Goal: Find contact information: Find contact information

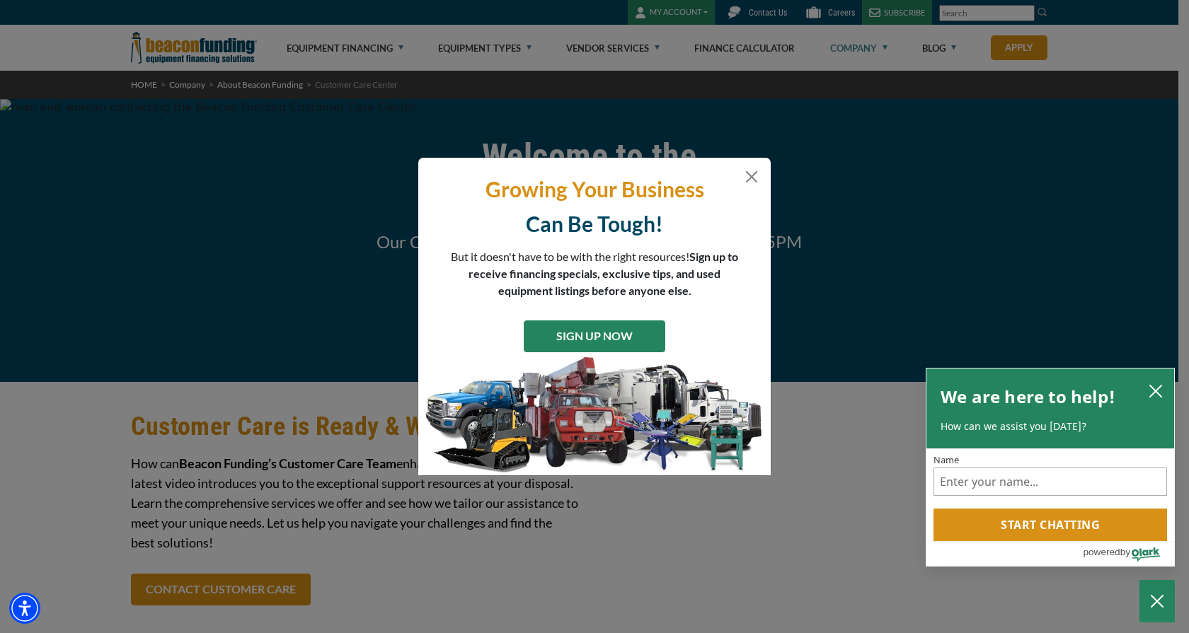
click at [616, 330] on link "SIGN UP NOW" at bounding box center [595, 337] width 142 height 32
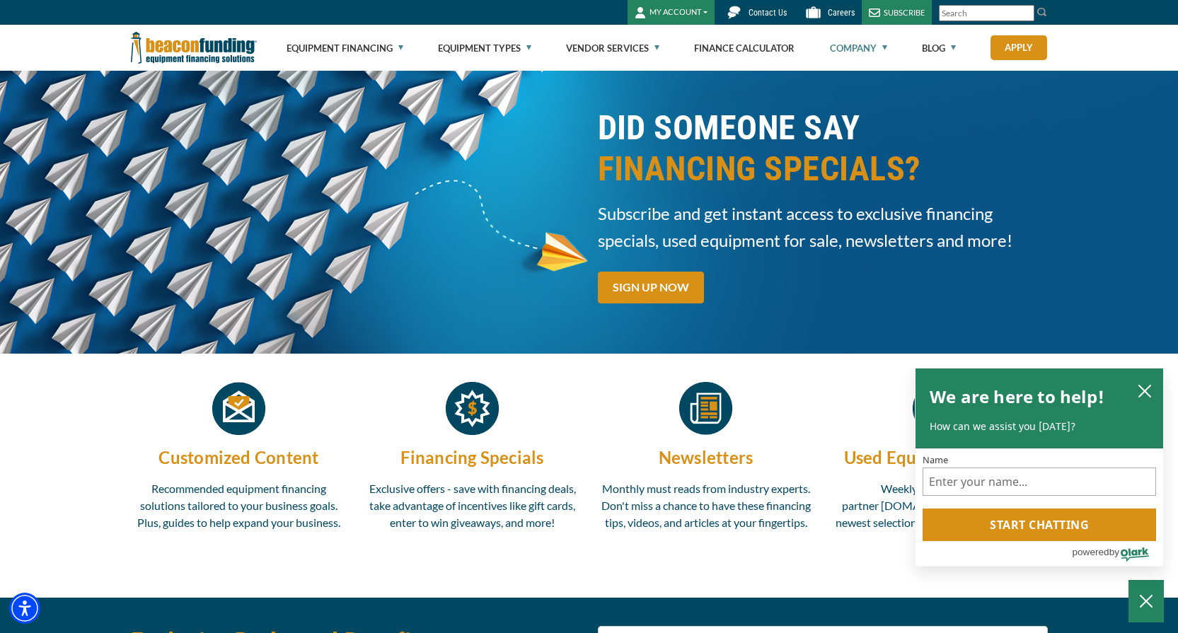
click at [864, 46] on link "Company" at bounding box center [858, 47] width 57 height 45
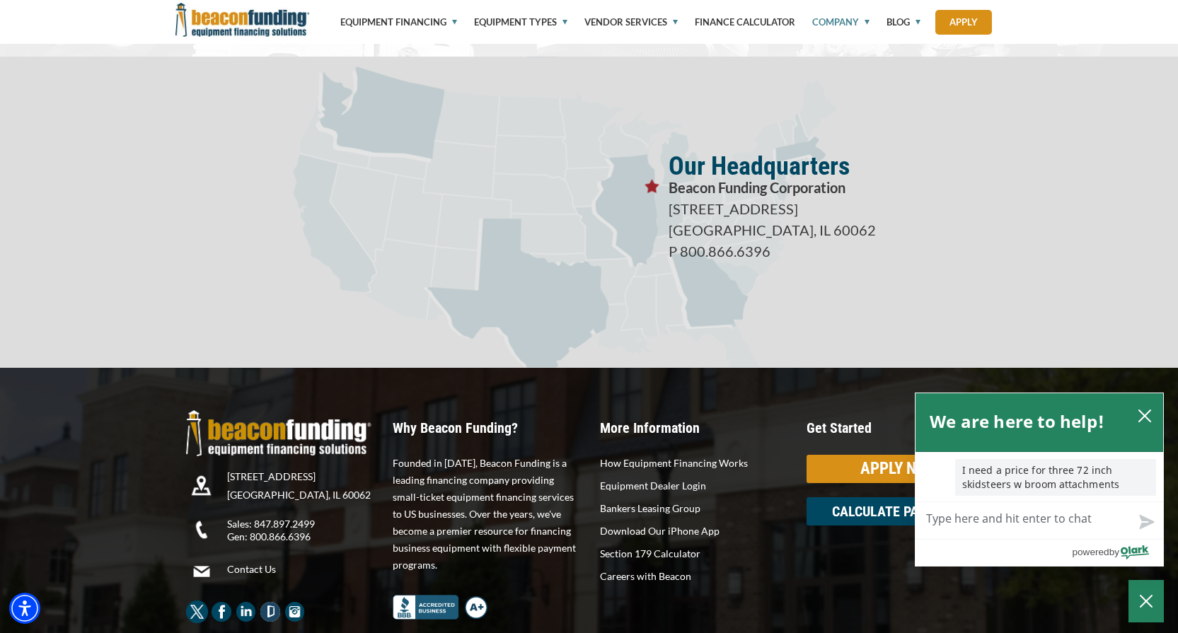
click at [886, 284] on div "Our Headquarters Beacon Funding Corporation 3400 Dundee Rd, Suite 180 Northbroo…" at bounding box center [830, 212] width 345 height 311
